Goal: Information Seeking & Learning: Learn about a topic

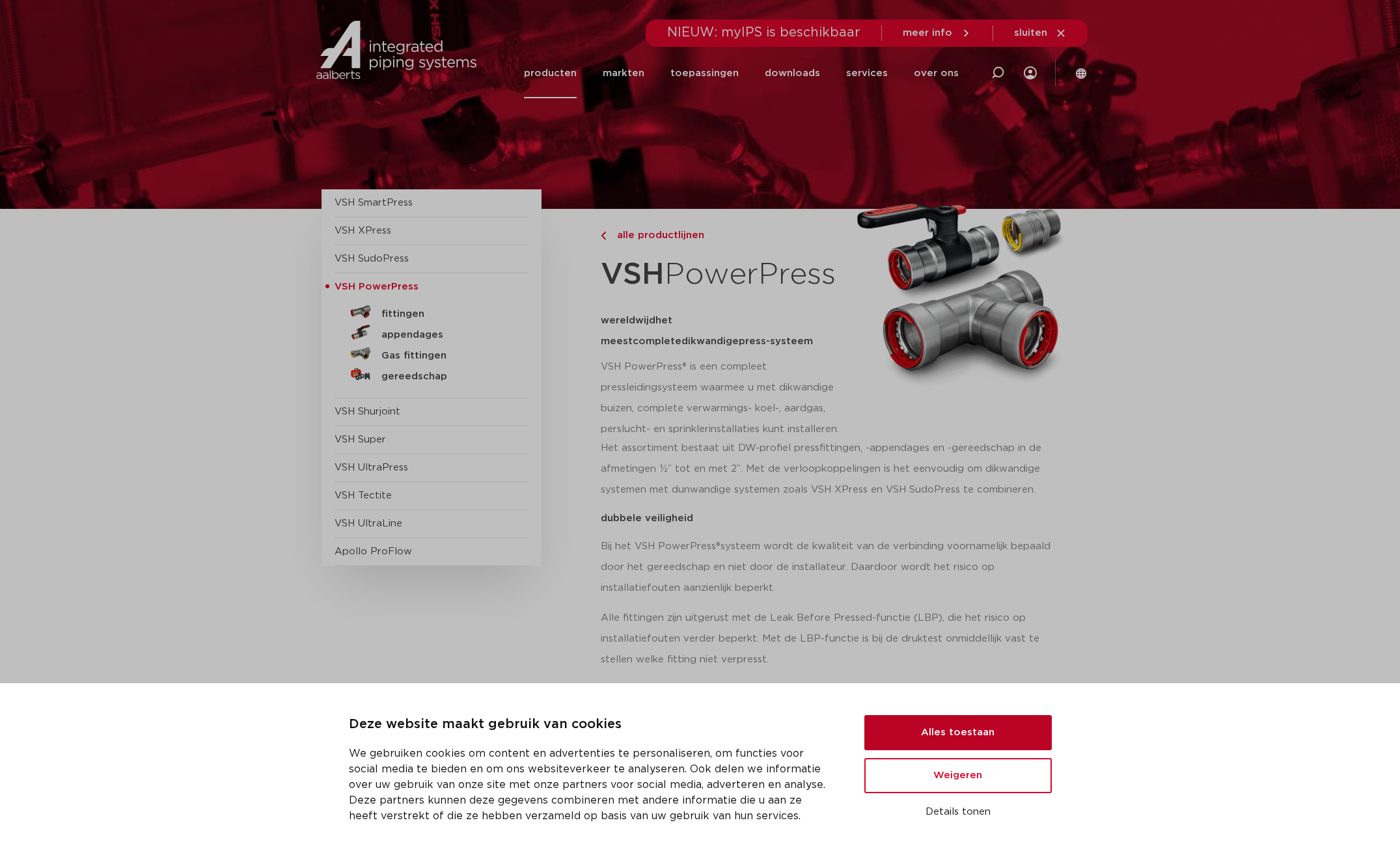
click at [921, 736] on button "Alles toestaan" at bounding box center [958, 733] width 187 height 35
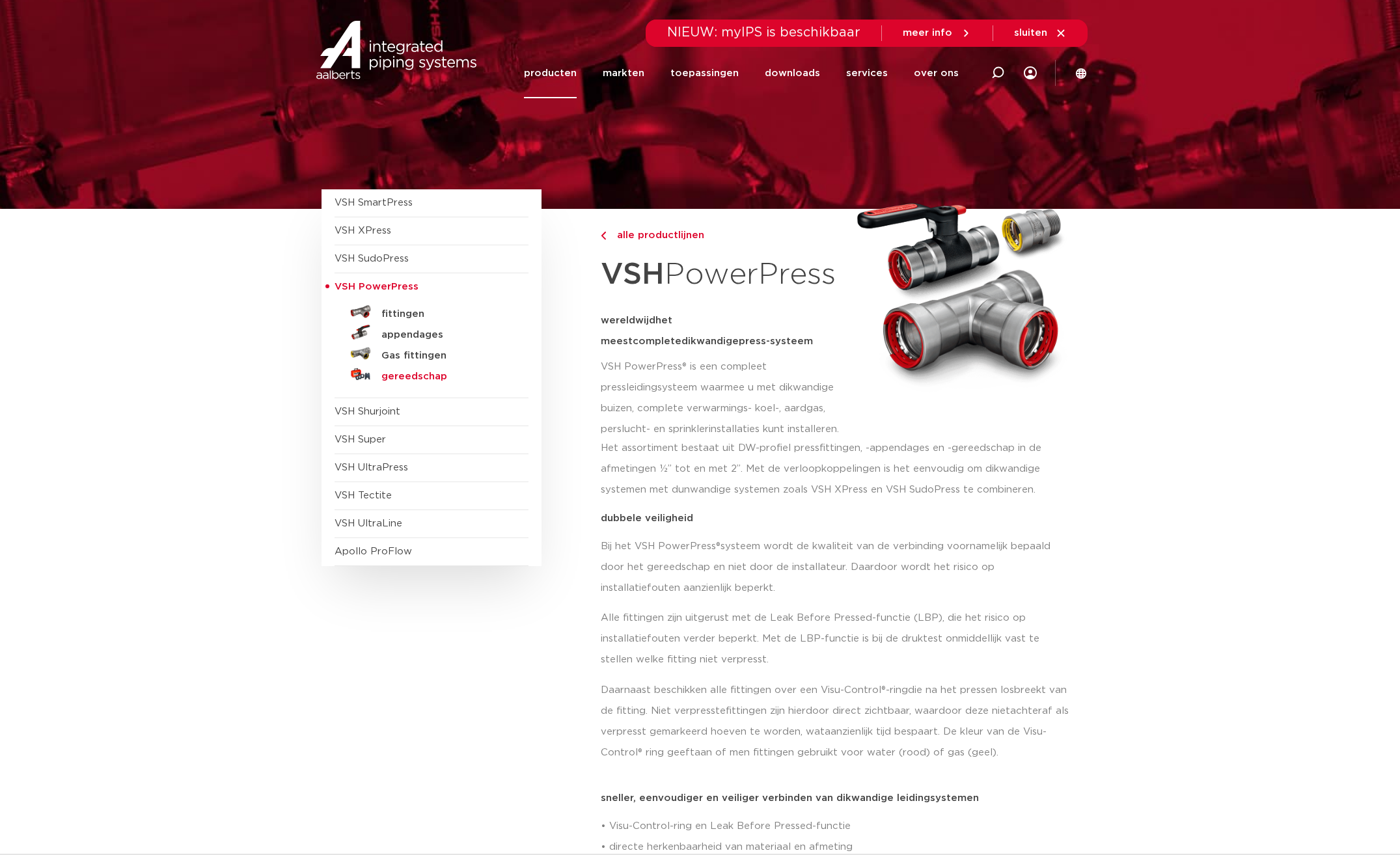
click at [427, 381] on h5 "gereedschap" at bounding box center [446, 376] width 129 height 11
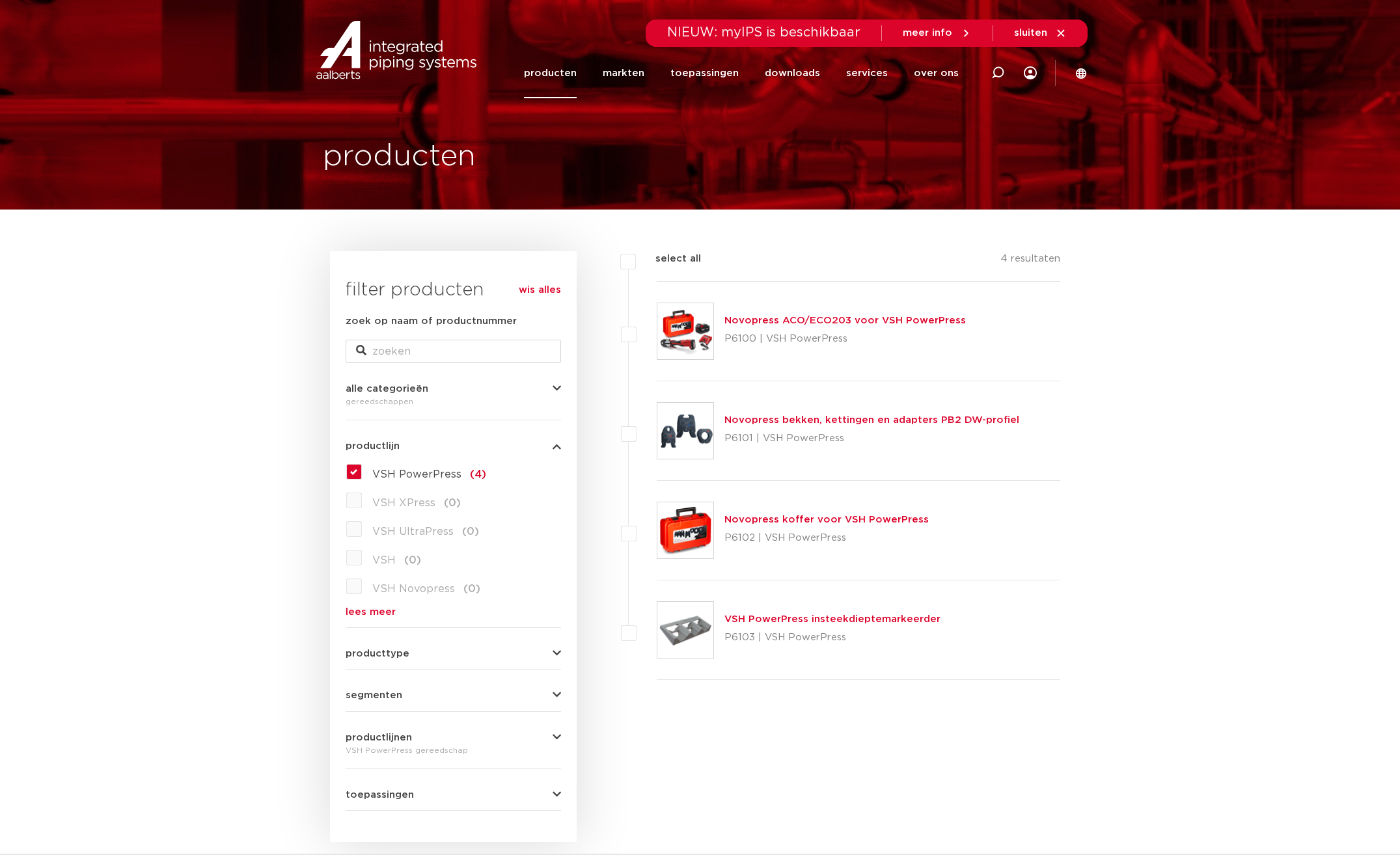
click at [767, 318] on link "Novopress ACO/ECO203 voor VSH PowerPress" at bounding box center [845, 320] width 241 height 10
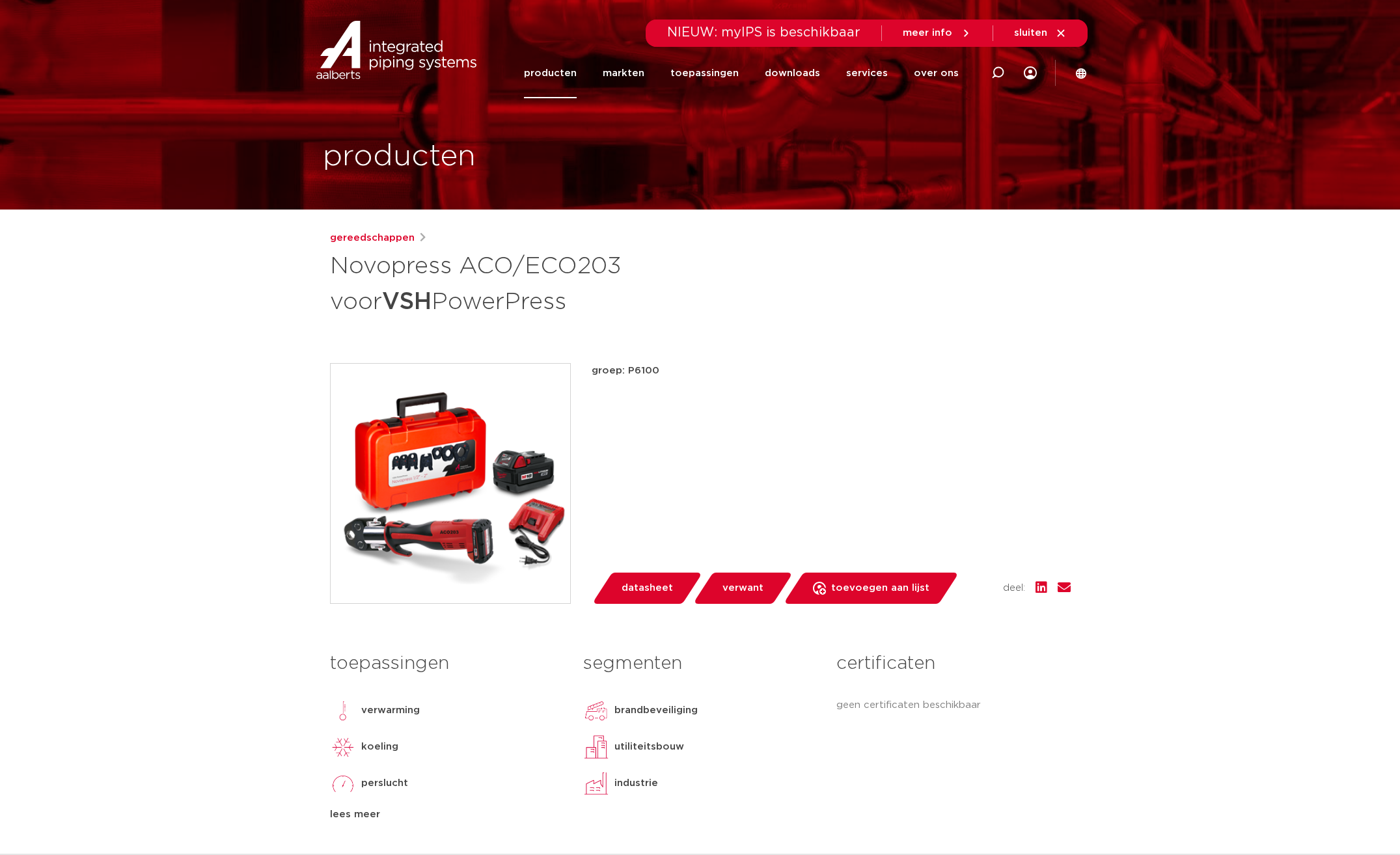
click at [458, 498] on img at bounding box center [451, 483] width 240 height 240
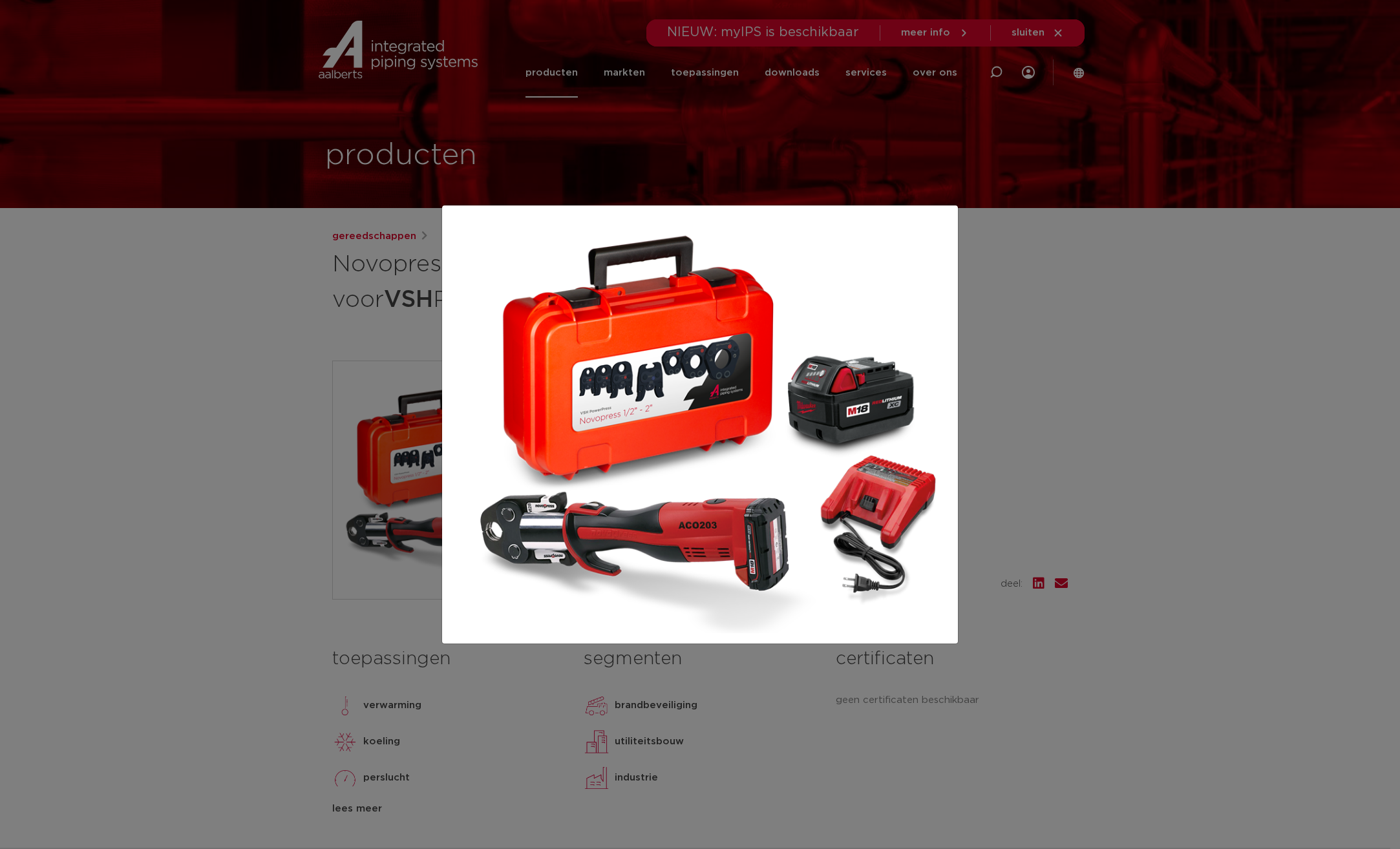
click at [1035, 404] on div at bounding box center [700, 424] width 1400 height 849
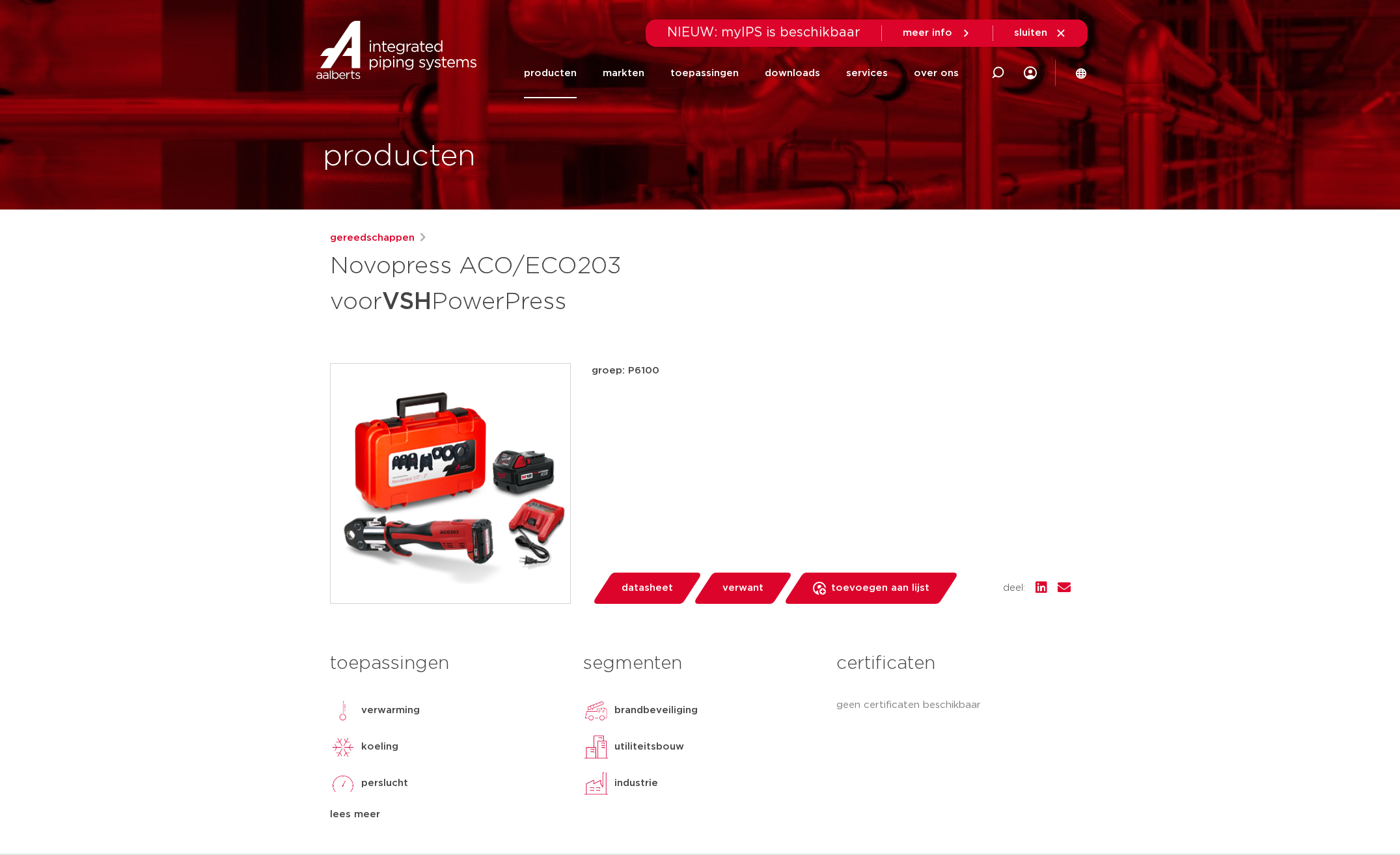
click at [643, 589] on span "datasheet" at bounding box center [647, 588] width 52 height 20
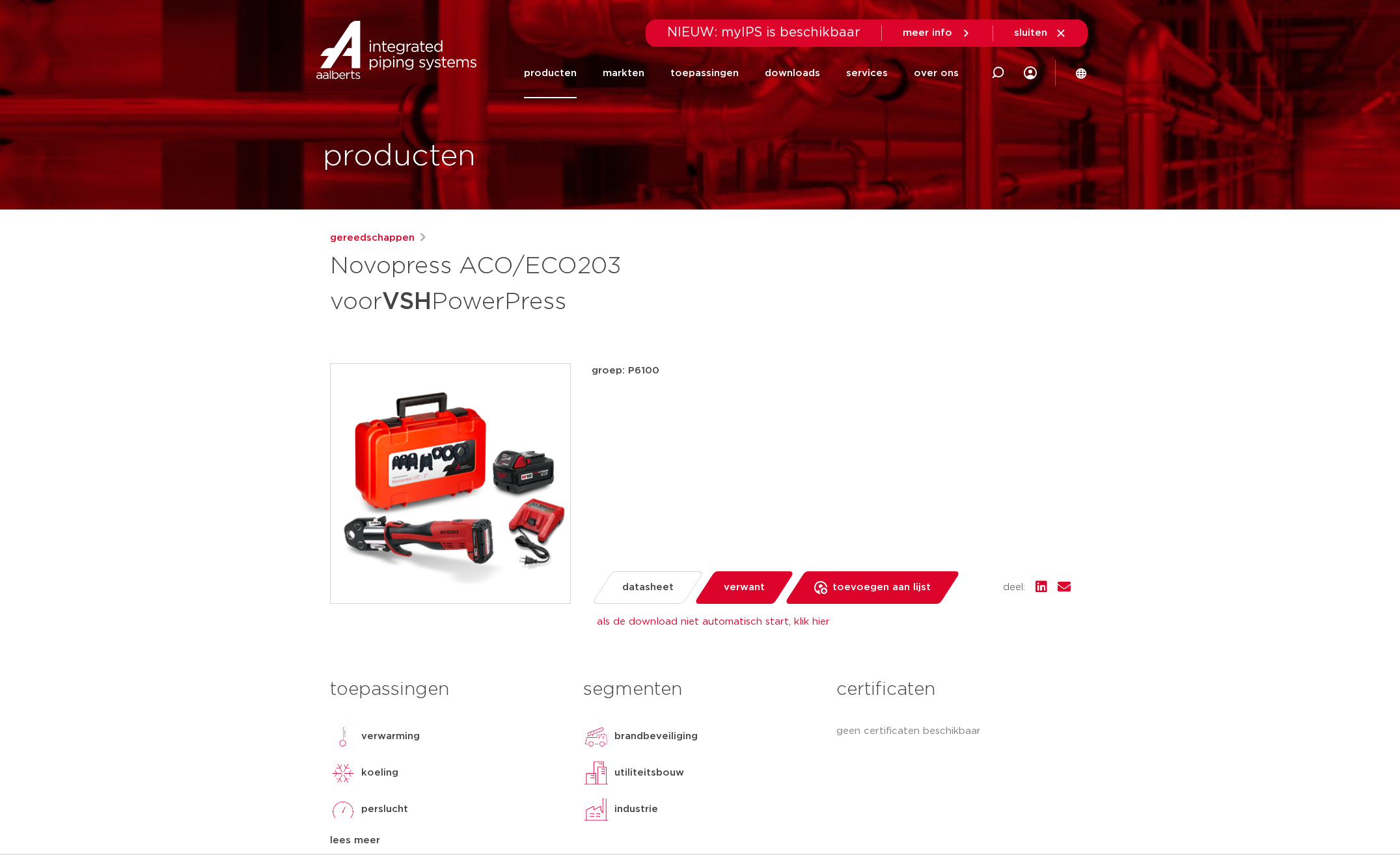
click at [734, 592] on span "verwant" at bounding box center [744, 587] width 41 height 20
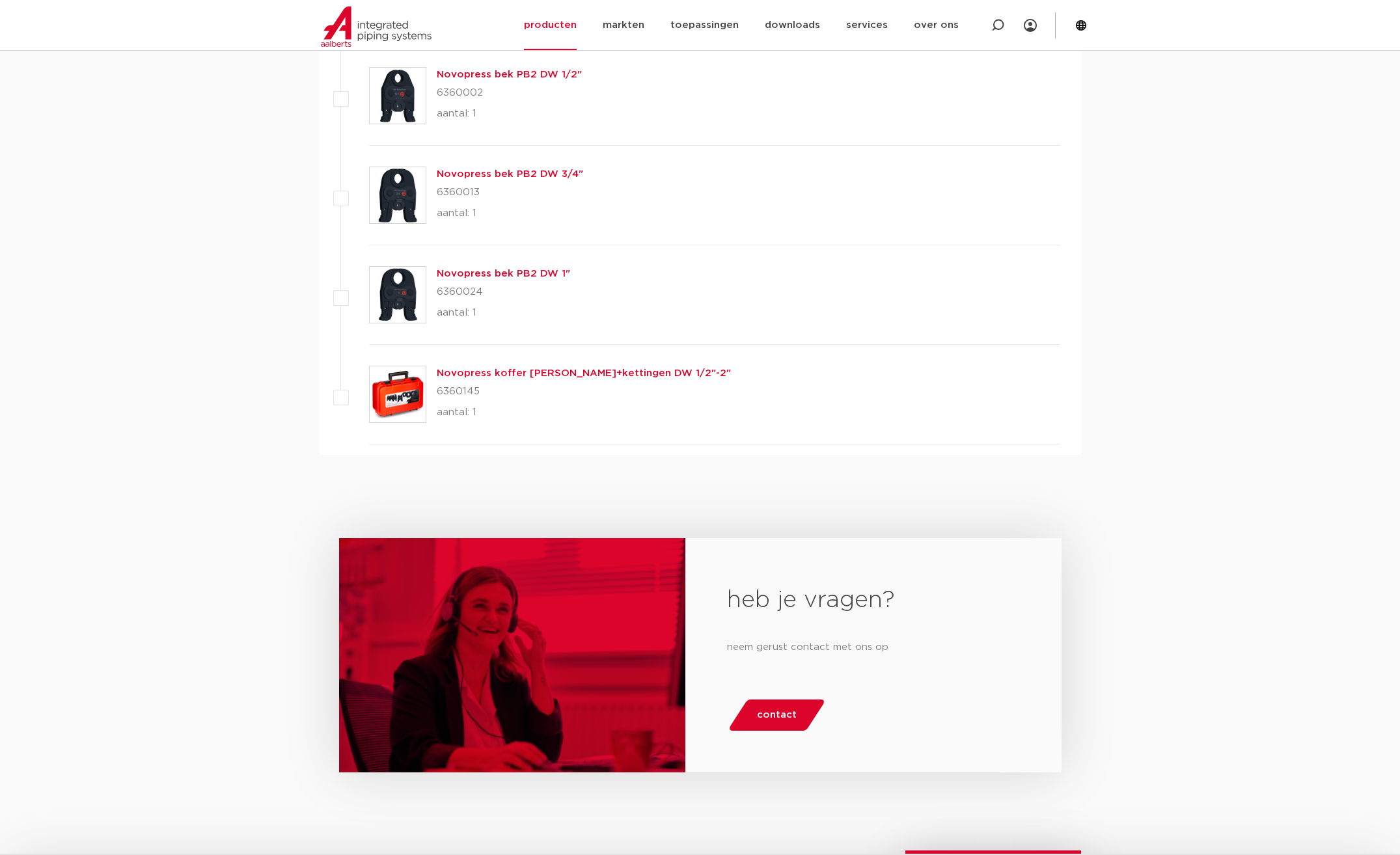
scroll to position [1300, 0]
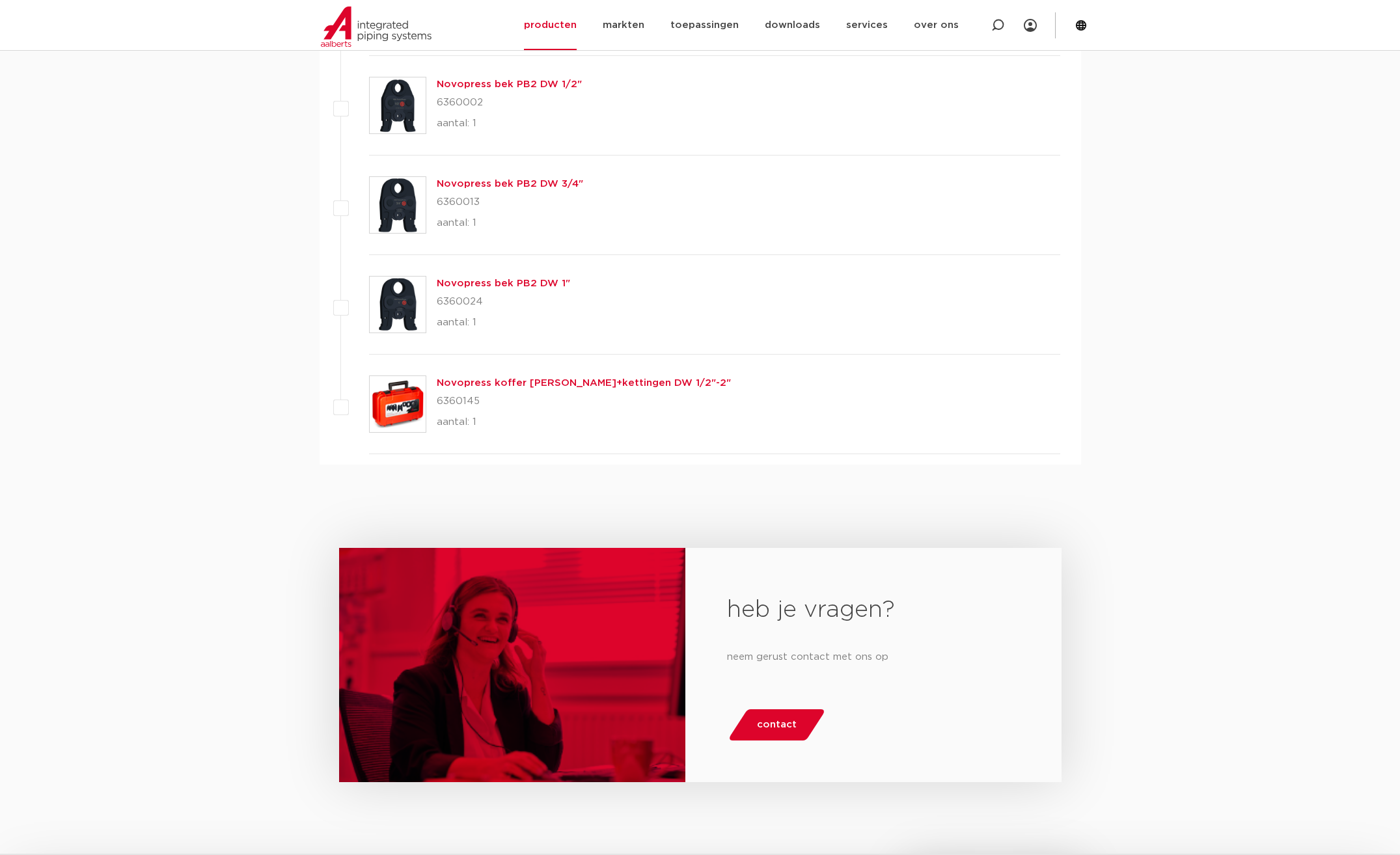
click at [500, 379] on link "Novopress koffer bekken+kettingen DW 1/2"-2"" at bounding box center [584, 382] width 294 height 10
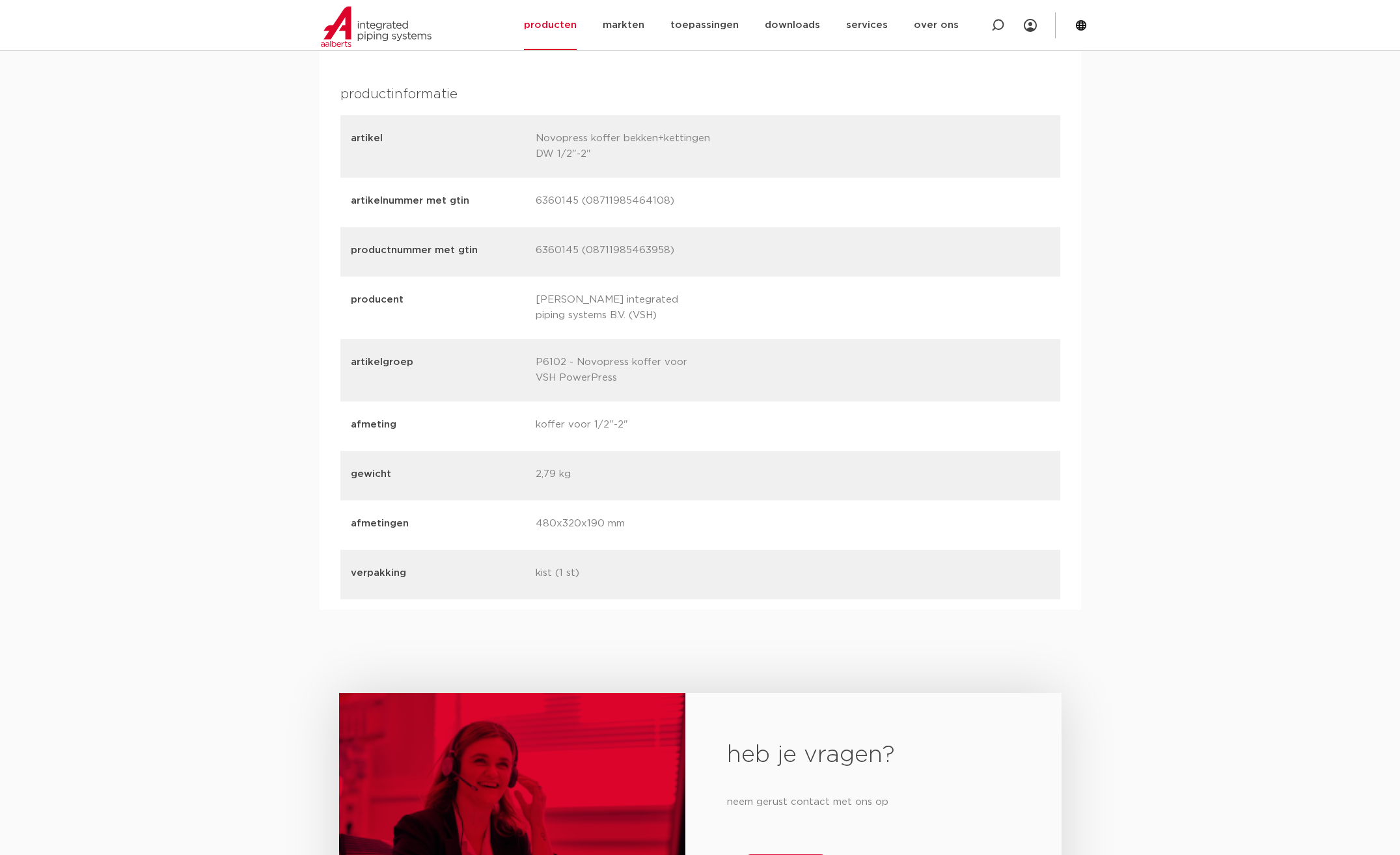
scroll to position [2036, 0]
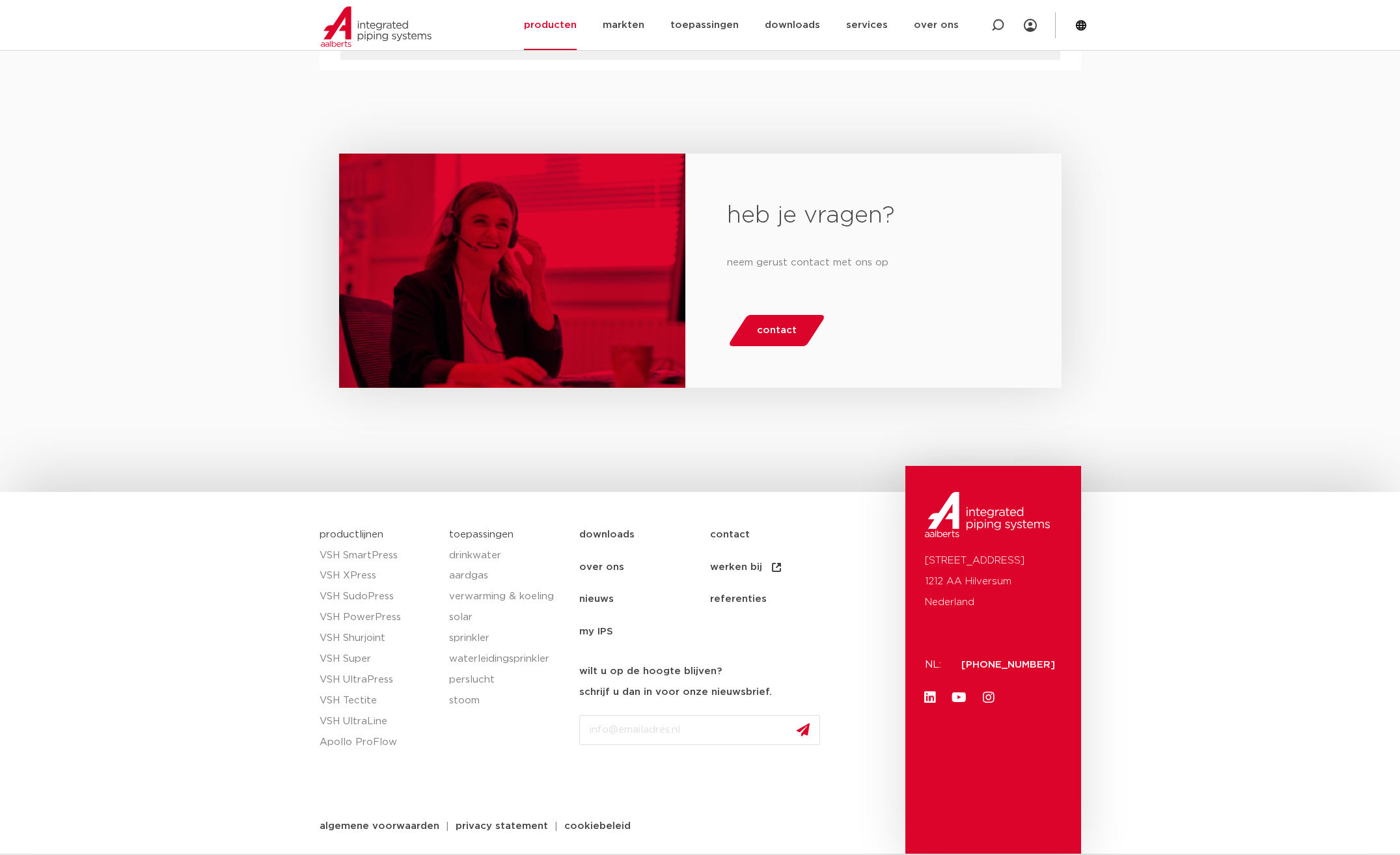
click at [783, 322] on span "contact" at bounding box center [776, 330] width 39 height 20
